Goal: Task Accomplishment & Management: Use online tool/utility

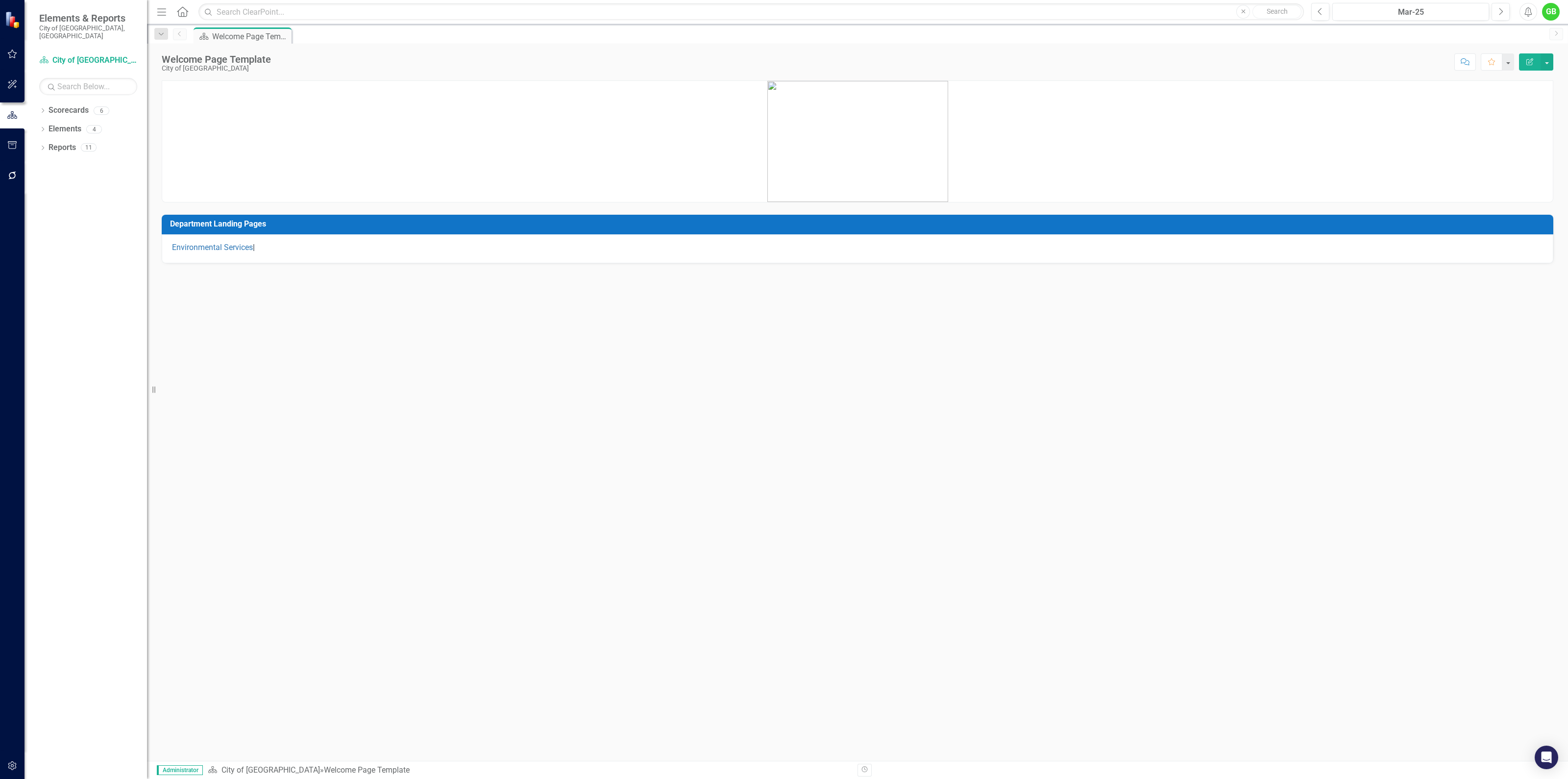
click at [1547, 9] on div "GB" at bounding box center [1550, 11] width 18 height 18
click at [1527, 100] on link "Settings System Setup" at bounding box center [1520, 104] width 78 height 18
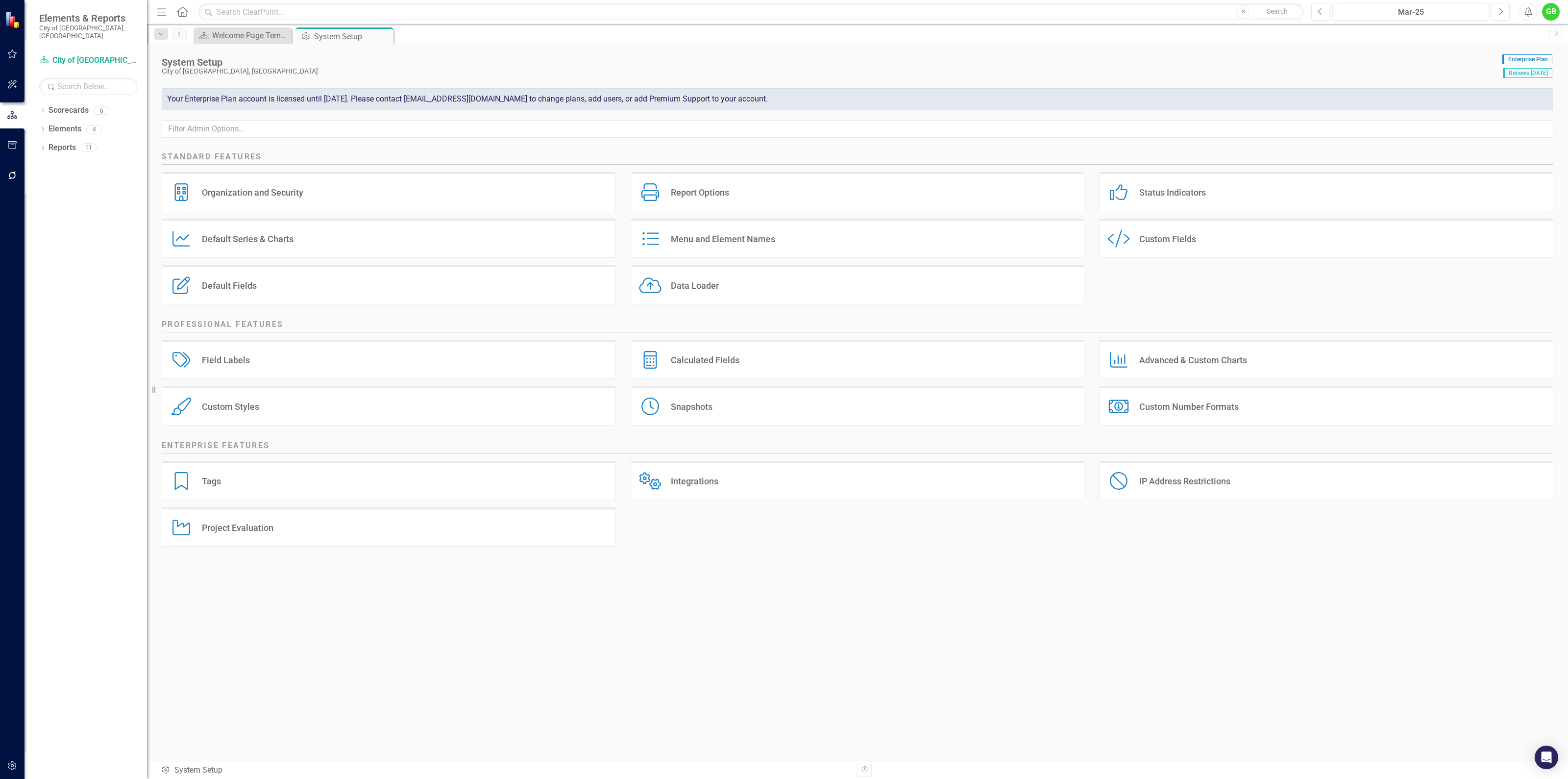
click at [686, 474] on div "Integrations Integrations" at bounding box center [857, 480] width 454 height 39
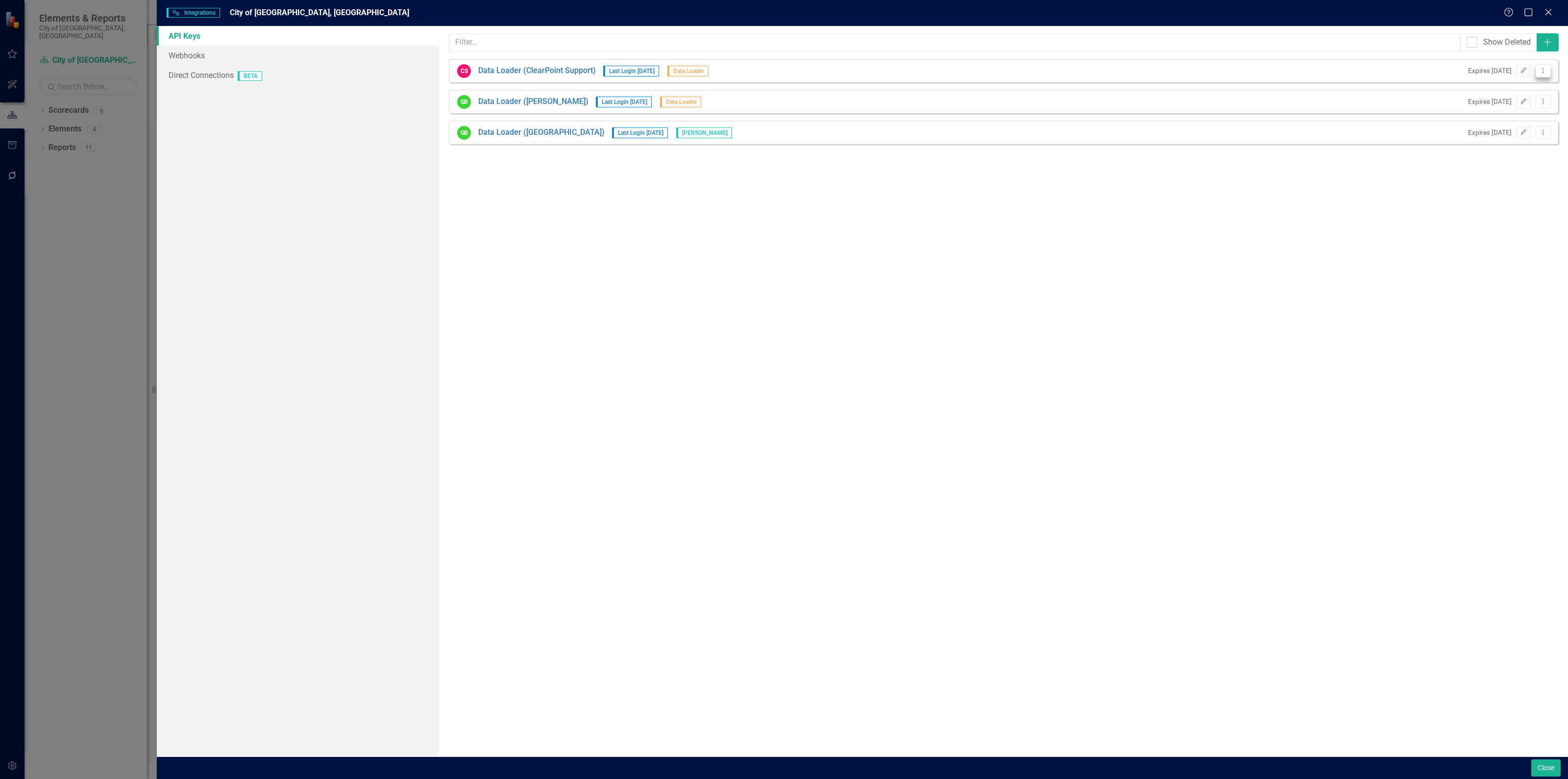
click at [1539, 67] on icon "Dropdown Menu" at bounding box center [1543, 70] width 8 height 7
click at [1120, 258] on div "API keys allow other apps to access your account without having to give out you…" at bounding box center [1003, 391] width 1129 height 730
click at [549, 67] on link "Data Loader (ClearPoint Support)" at bounding box center [537, 71] width 118 height 11
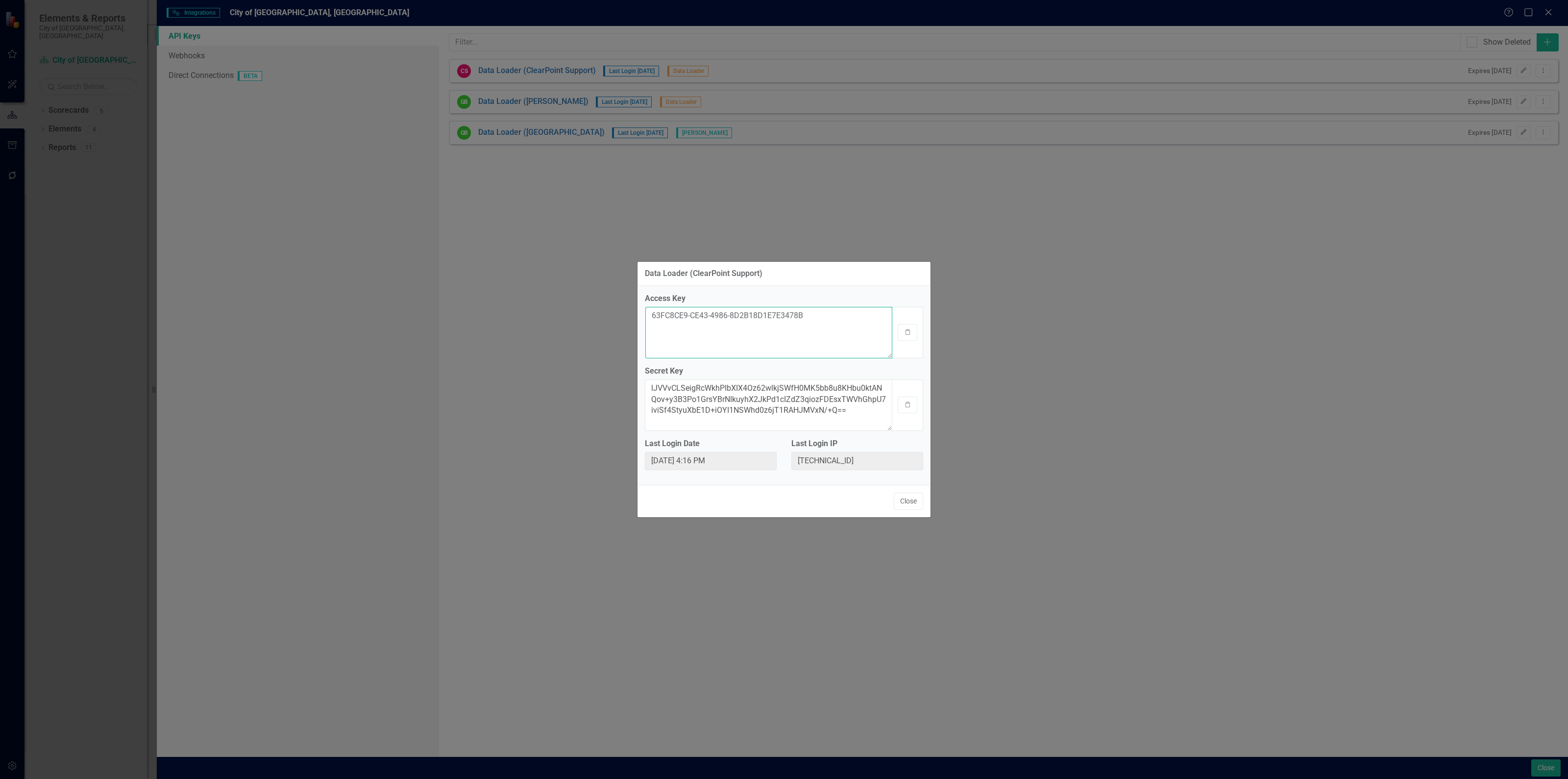
click at [781, 319] on textarea "63FC8CE9-CE43-4986-8D2B18D1E7E3478B" at bounding box center [769, 333] width 247 height 51
click at [908, 335] on button "Clipboard" at bounding box center [907, 333] width 20 height 17
click at [912, 405] on button "Clipboard" at bounding box center [907, 405] width 20 height 17
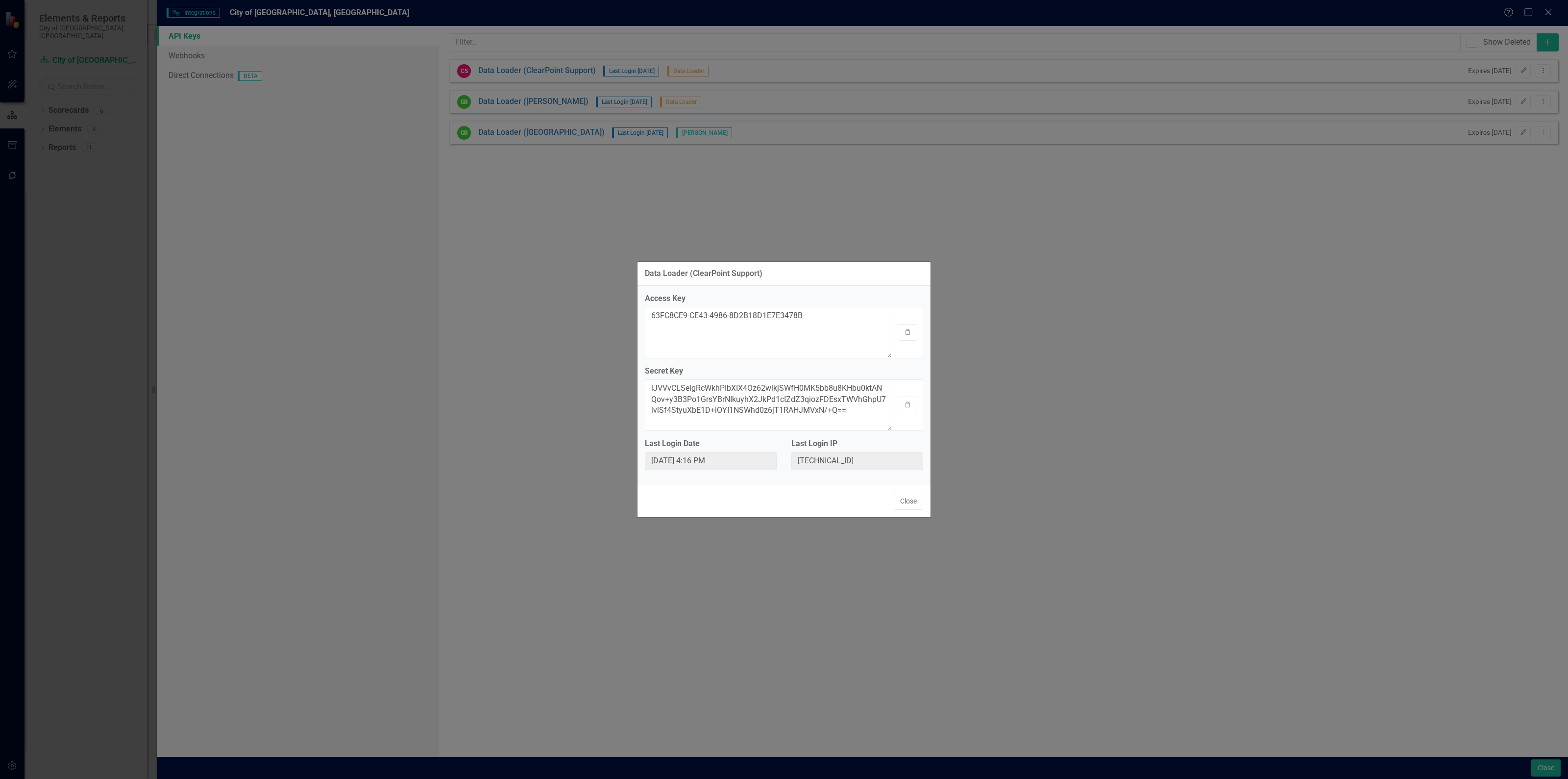
drag, startPoint x: 903, startPoint y: 498, endPoint x: 940, endPoint y: 493, distance: 37.3
click at [903, 498] on button "Close" at bounding box center [908, 501] width 29 height 17
